Goal: Task Accomplishment & Management: Complete application form

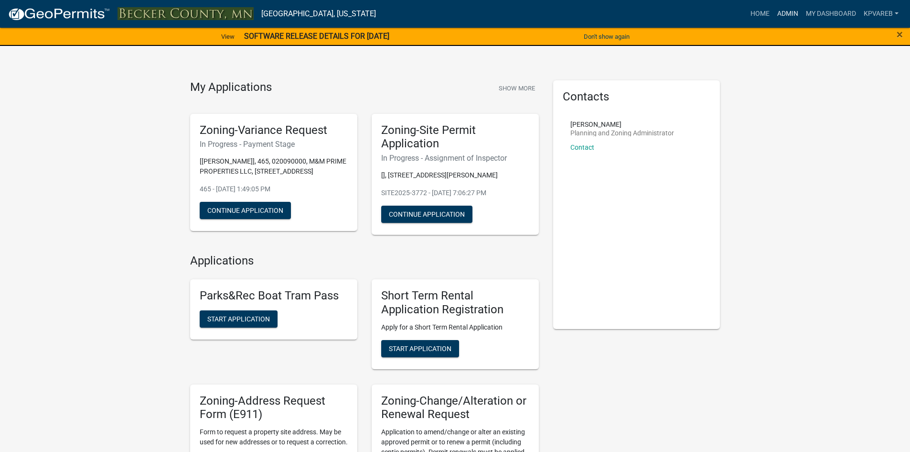
click at [785, 15] on link "Admin" at bounding box center [788, 14] width 29 height 18
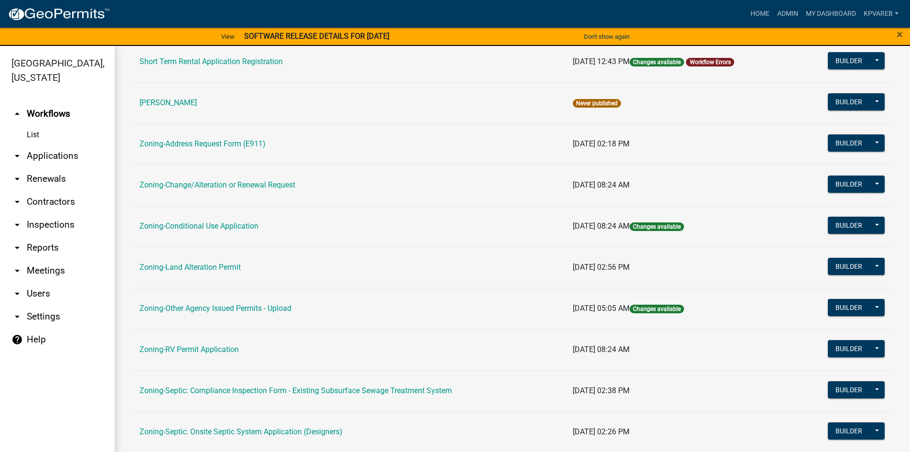
scroll to position [239, 0]
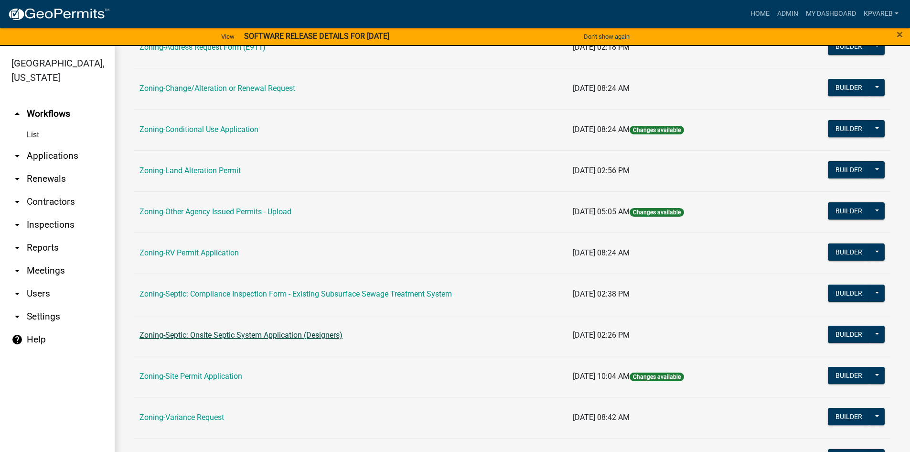
click at [281, 334] on link "Zoning-Septic: Onsite Septic System Application (Designers)" at bounding box center [241, 334] width 203 height 9
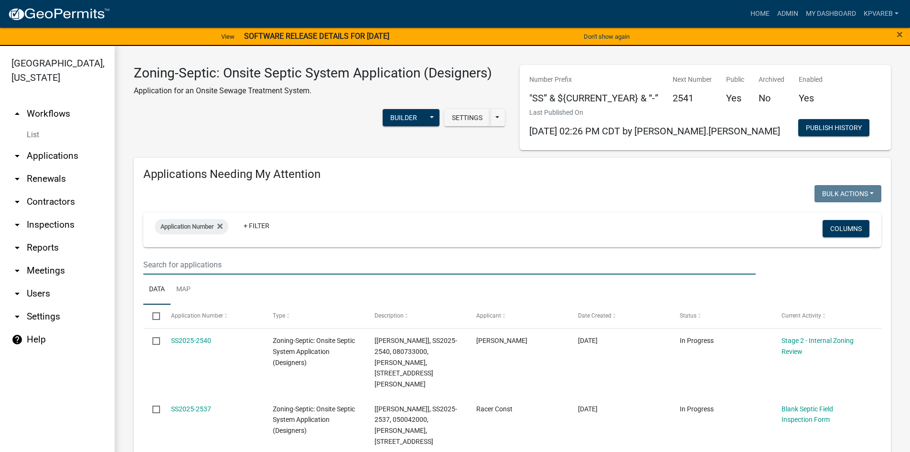
click at [197, 255] on input "text" at bounding box center [449, 265] width 613 height 20
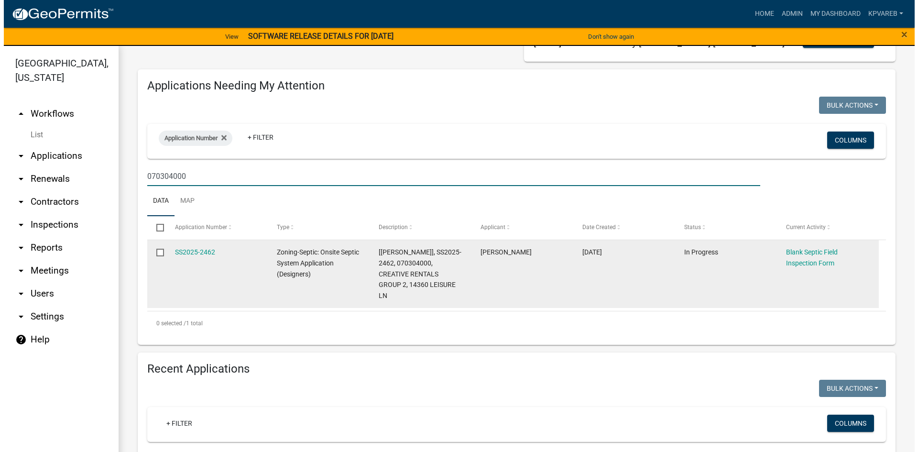
scroll to position [96, 0]
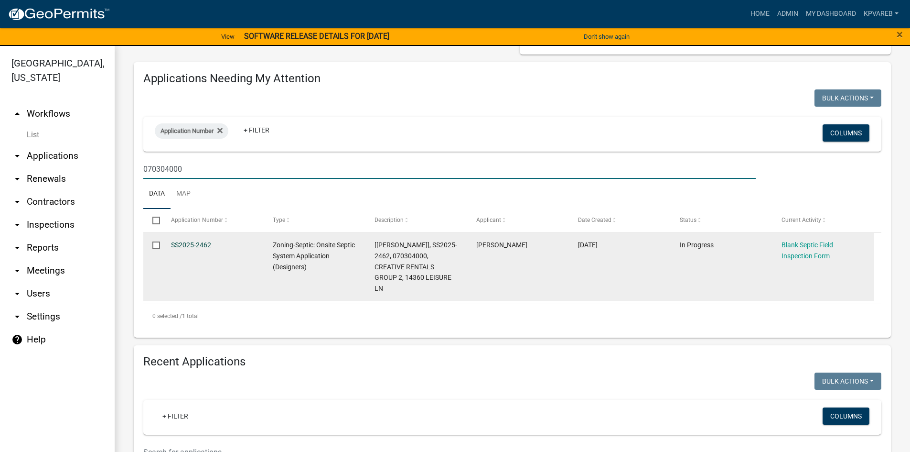
type input "070304000"
click at [199, 241] on link "SS2025-2462" at bounding box center [191, 245] width 40 height 8
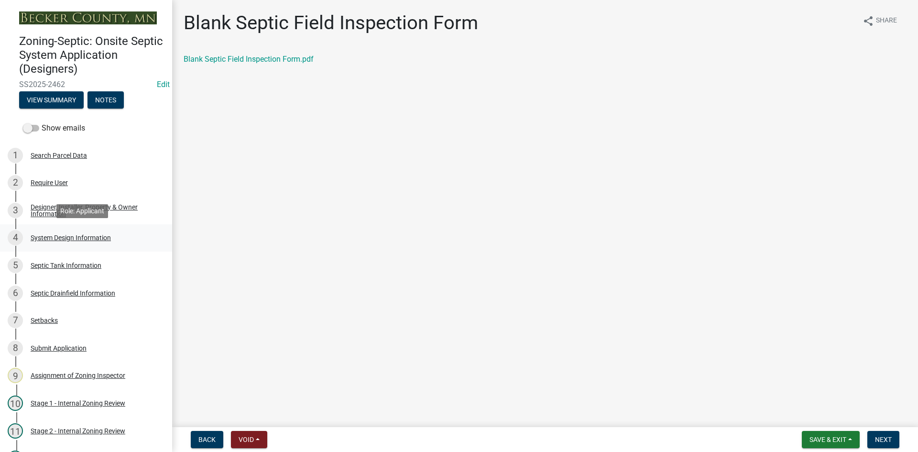
click at [100, 239] on div "System Design Information" at bounding box center [71, 237] width 80 height 7
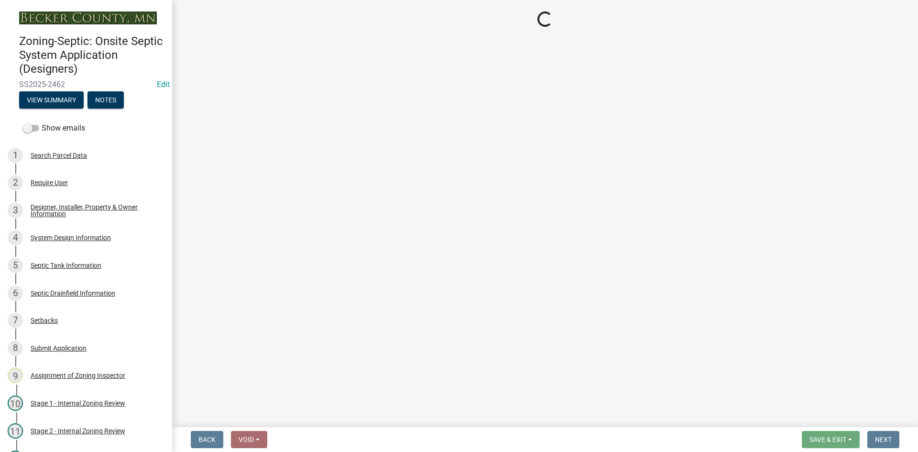
select select "55497d75-c43f-4635-a730-e0737ce05d56"
select select "841e6e1b-3a1e-4ec6-be41-af079aae60a3"
select select "011fbff4-a41d-4a75-9bd8-71c7e6c69e0d"
select select "85fdfef2-2683-4311-b5d5-5505f6411127"
select select "ba735beb-519e-40f0-ae20-62d65fc4c46b"
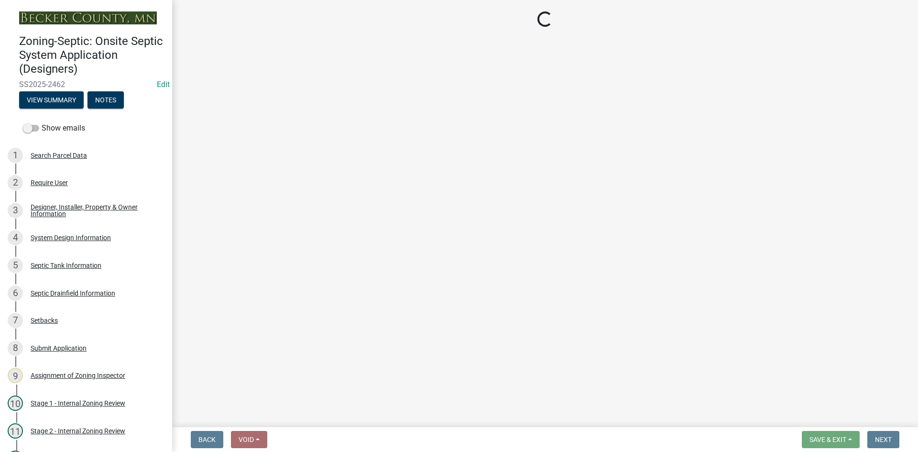
select select "ef698bf5-6172-44c1-9ffb-522c07469aed"
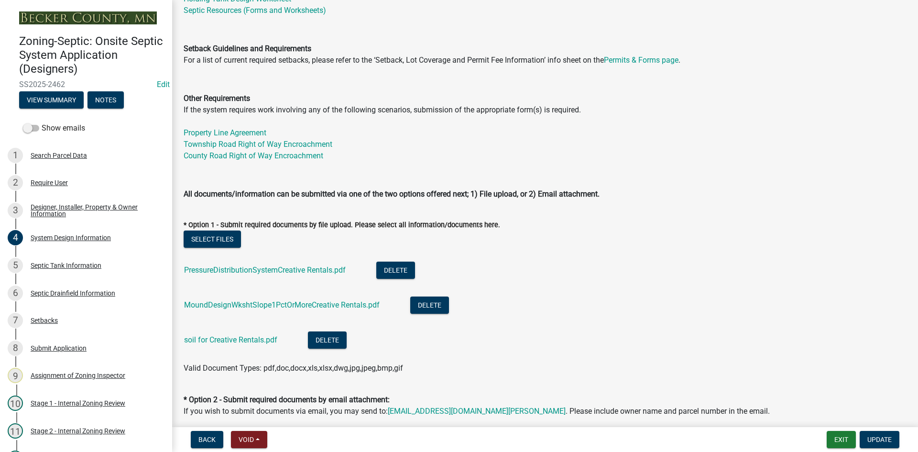
scroll to position [382, 0]
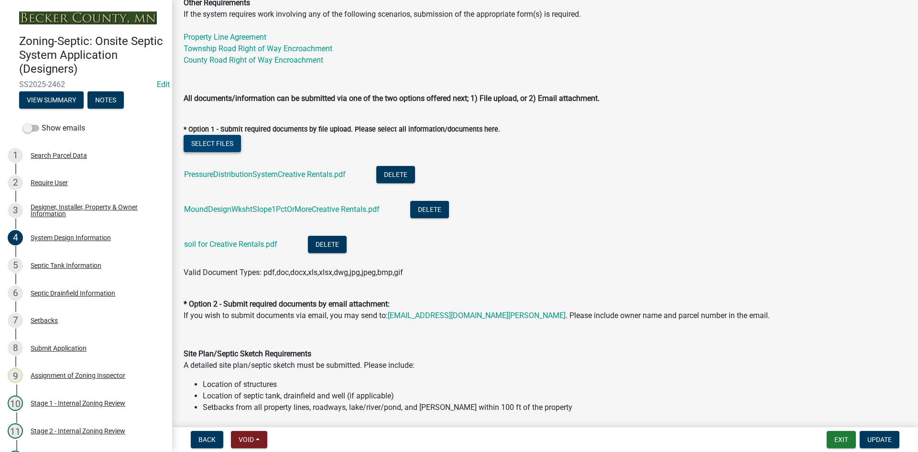
click at [218, 141] on button "Select files" at bounding box center [212, 143] width 57 height 17
click at [215, 144] on button "Select files" at bounding box center [212, 143] width 57 height 17
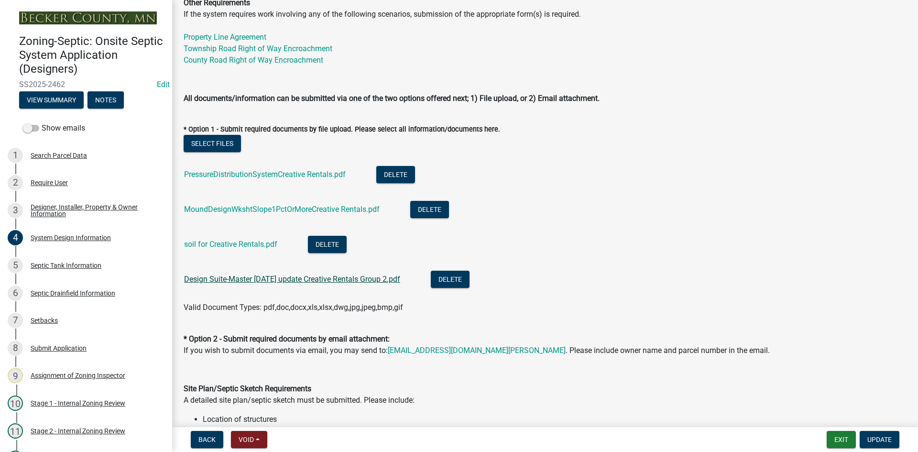
click at [314, 280] on link "Design Suite-Master [DATE] update Creative Rentals Group 2.pdf" at bounding box center [292, 278] width 216 height 9
click at [877, 434] on button "Update" at bounding box center [879, 439] width 40 height 17
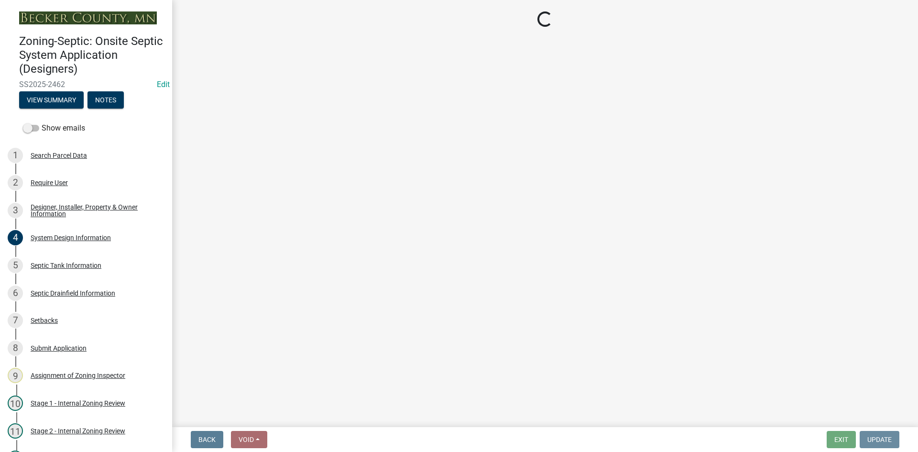
scroll to position [0, 0]
select select "49e49f1e-3b32-4342-8c2e-9cbd4919fe4d"
select select "ca07ae0a-7638-46ff-ada2-c67ca3524324"
select select "ec75a761-93b4-47c5-8535-fea253c32937"
select select "bcbb982e-a48c-4b4a-a83b-ed1363446a86"
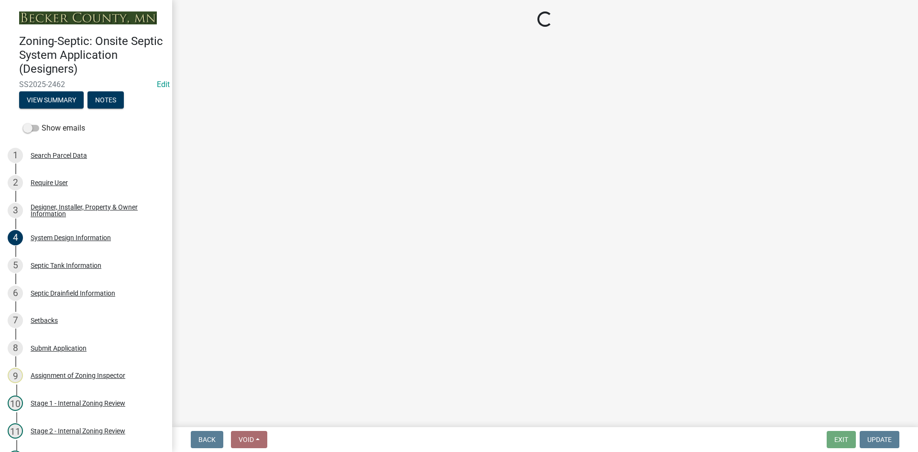
select select "47a2a5dd-5977-4941-8e6f-09ff03cdfb75"
select select "3f5b086d-5a4c-4236-93bc-fa7bf4d11838"
select select "888a8260-2be6-47f2-a4de-b9f453a4d3bc"
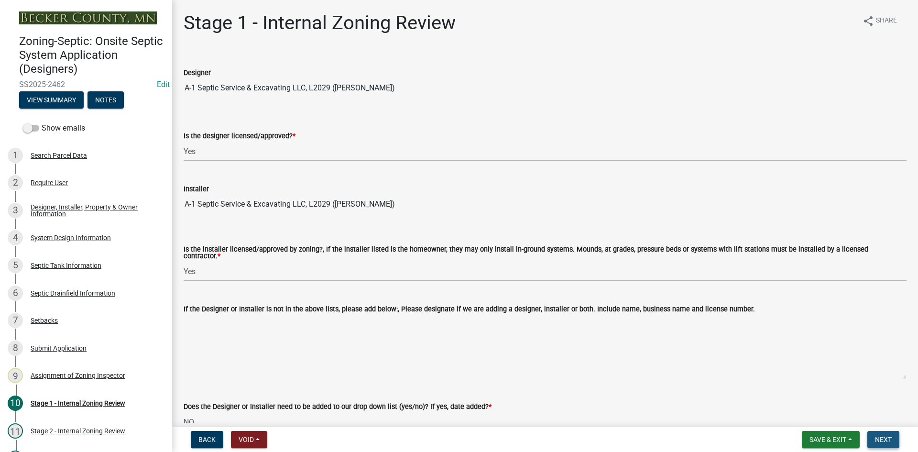
click at [886, 439] on span "Next" at bounding box center [883, 439] width 17 height 8
